Goal: Information Seeking & Learning: Learn about a topic

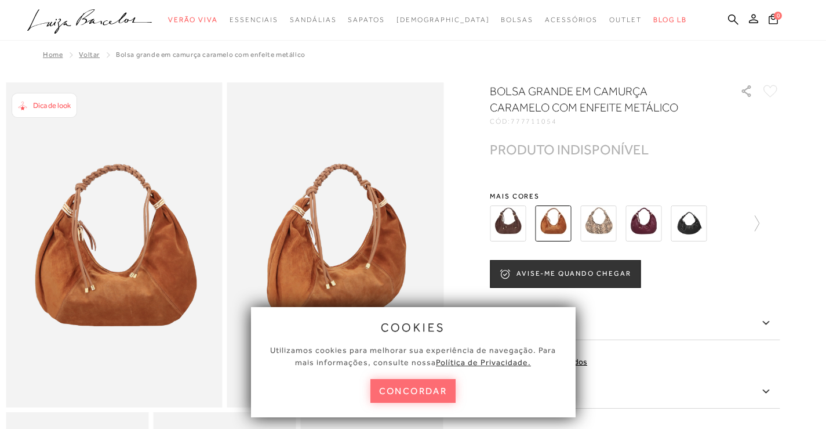
click at [423, 391] on button "concordar" at bounding box center [414, 391] width 86 height 24
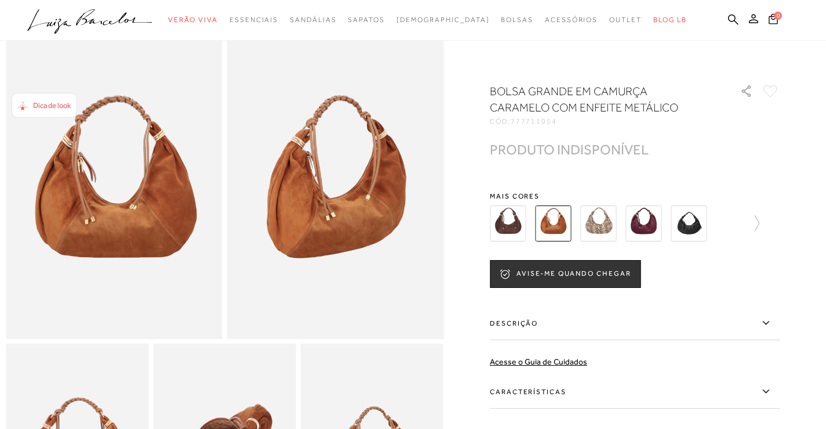
scroll to position [58, 0]
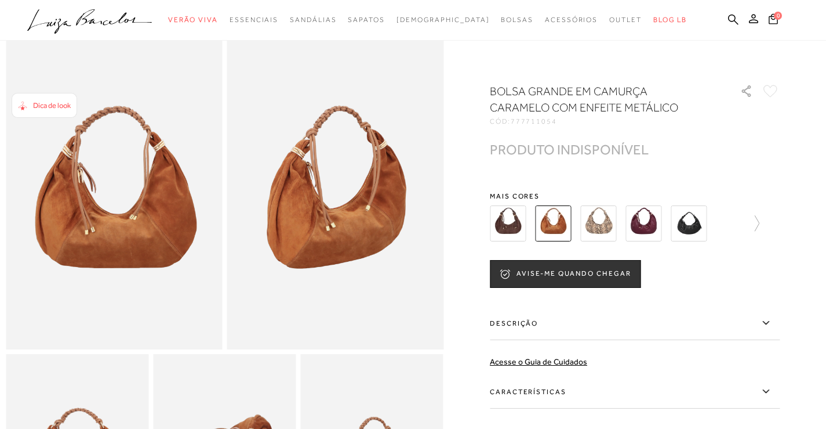
click at [516, 211] on img at bounding box center [508, 223] width 36 height 36
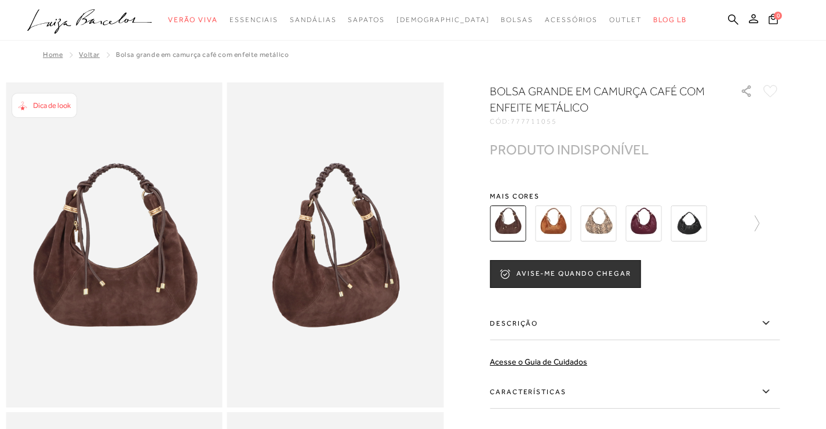
click at [607, 227] on img at bounding box center [598, 223] width 36 height 36
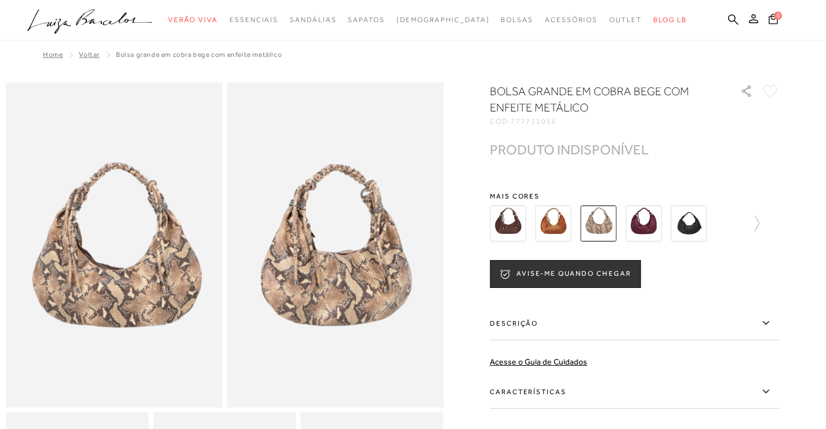
click at [652, 217] on img at bounding box center [644, 223] width 36 height 36
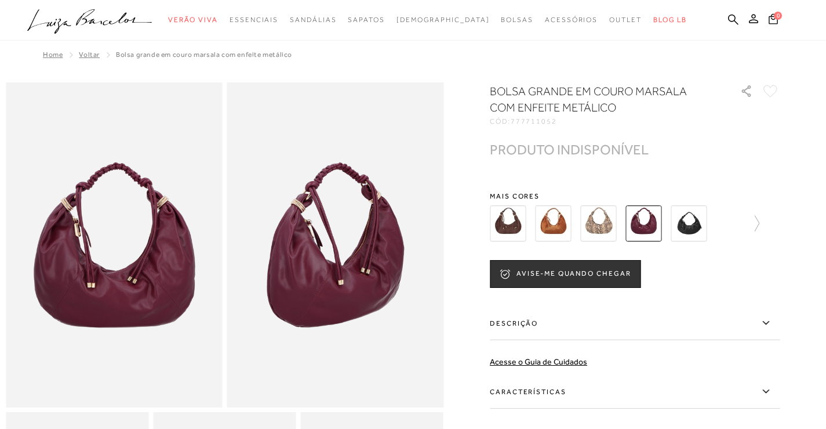
click at [696, 228] on img at bounding box center [689, 223] width 36 height 36
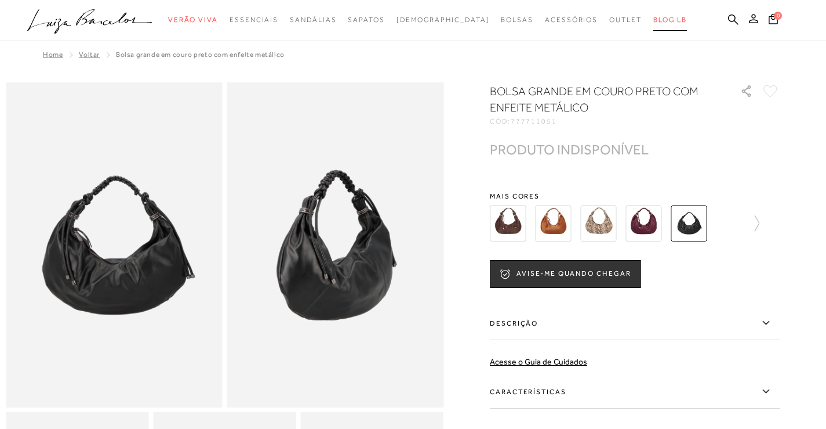
click at [654, 16] on span "BLOG LB" at bounding box center [671, 20] width 34 height 8
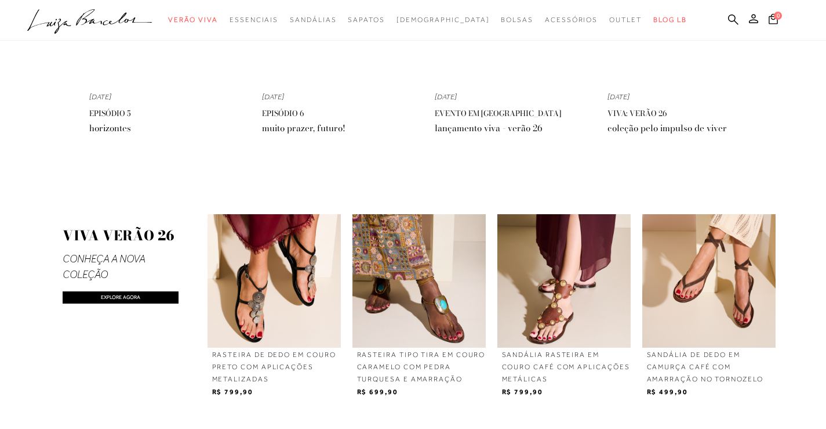
scroll to position [986, 0]
